Goal: Transaction & Acquisition: Purchase product/service

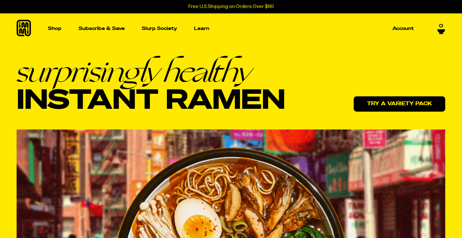
click at [398, 101] on link "Try a variety pack" at bounding box center [400, 103] width 92 height 15
